Goal: Task Accomplishment & Management: Manage account settings

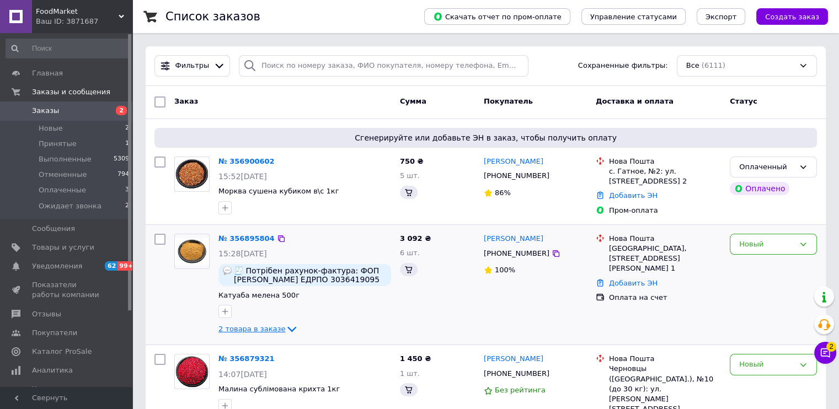
click at [250, 330] on span "2 товара в заказе" at bounding box center [252, 329] width 67 height 8
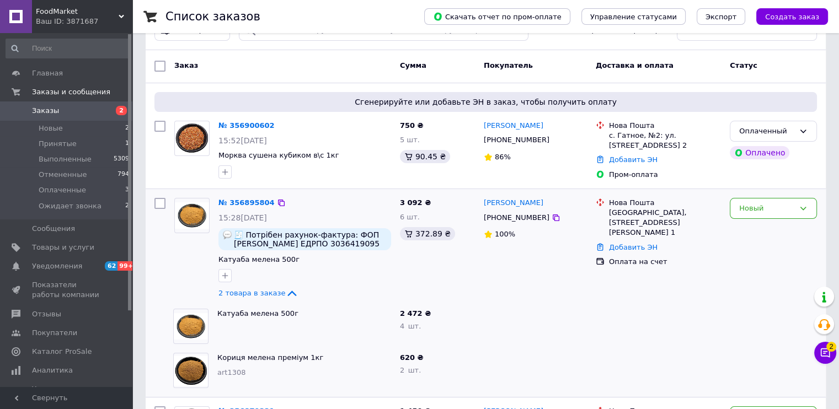
scroll to position [55, 0]
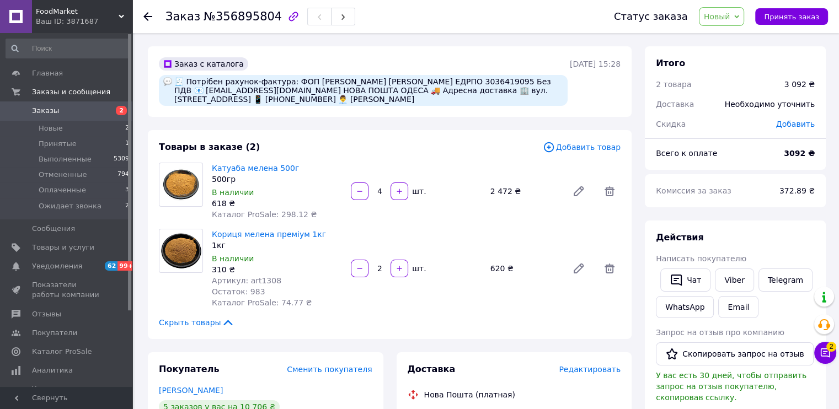
click at [731, 15] on span "Новый" at bounding box center [717, 16] width 26 height 9
click at [733, 37] on li "Принят" at bounding box center [737, 38] width 74 height 17
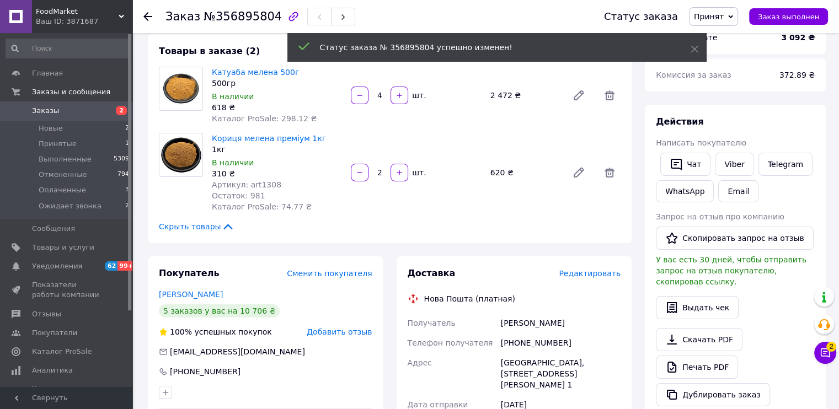
scroll to position [221, 0]
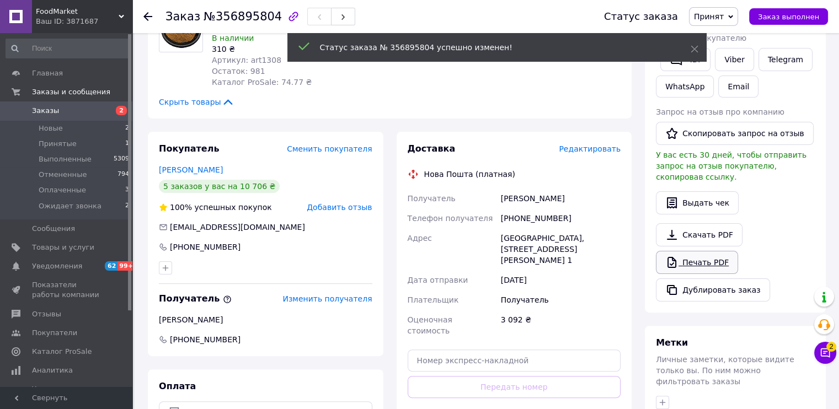
click at [709, 251] on link "Печать PDF" at bounding box center [697, 262] width 82 height 23
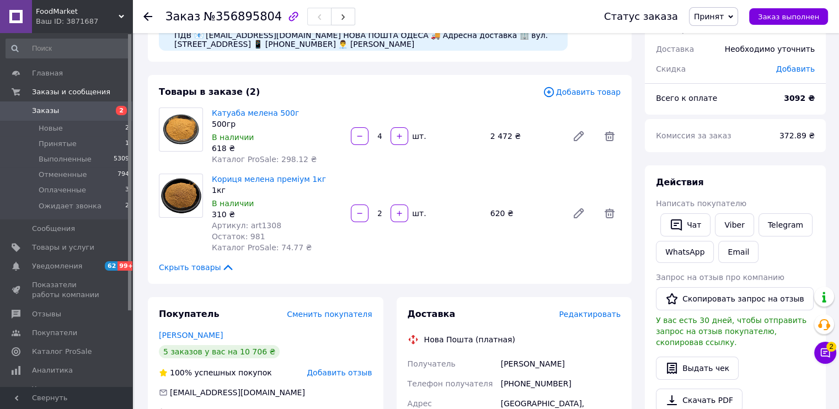
scroll to position [0, 0]
